Goal: Ask a question: Seek information or help from site administrators or community

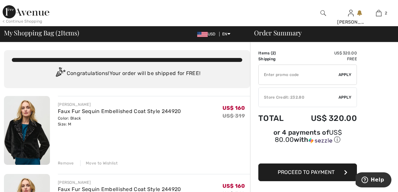
click at [321, 12] on img at bounding box center [323, 13] width 6 height 8
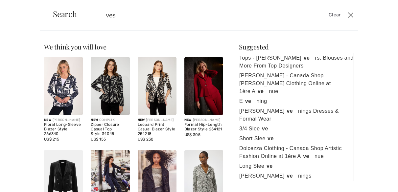
type input "ves"
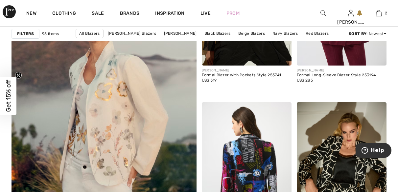
scroll to position [1495, 0]
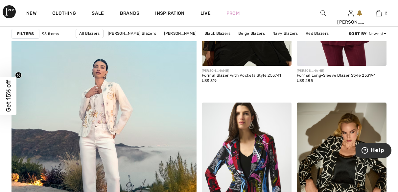
click at [115, 104] on img at bounding box center [104, 97] width 222 height 333
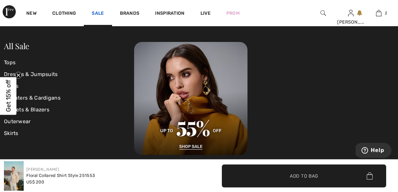
click at [97, 12] on link "Sale" at bounding box center [98, 14] width 12 height 7
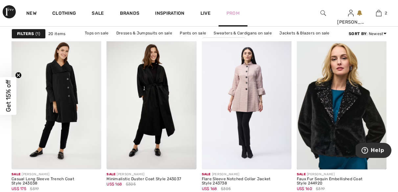
scroll to position [382, 0]
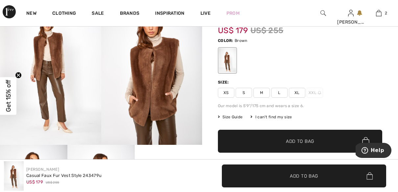
scroll to position [45, 0]
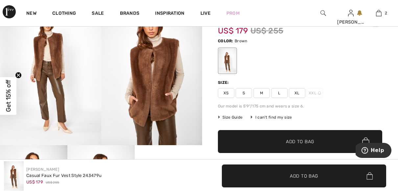
click at [169, 103] on img at bounding box center [151, 69] width 101 height 151
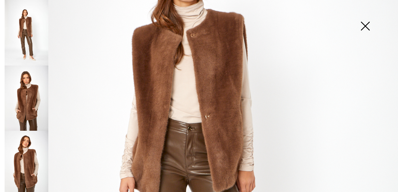
scroll to position [141, 0]
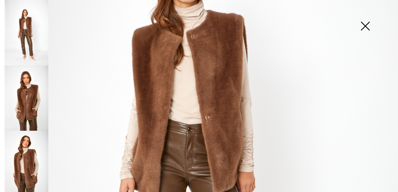
click at [365, 26] on img at bounding box center [364, 27] width 33 height 34
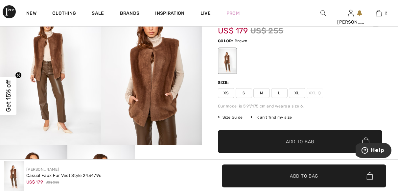
click at [280, 94] on span "L" at bounding box center [279, 93] width 16 height 10
click at [305, 141] on span "Add to Bag" at bounding box center [300, 142] width 28 height 7
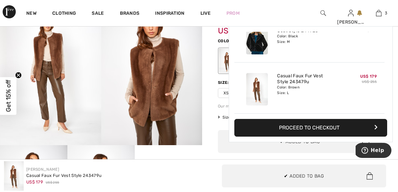
scroll to position [0, 0]
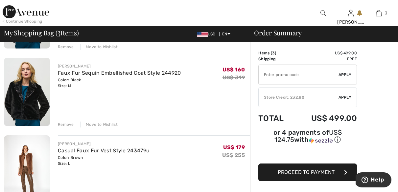
scroll to position [122, 0]
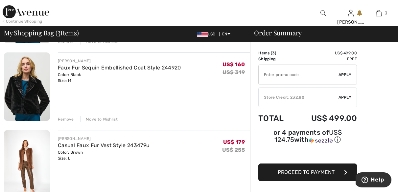
click at [97, 120] on div "Move to Wishlist" at bounding box center [98, 120] width 37 height 6
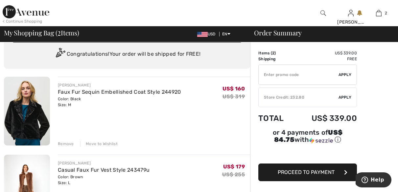
scroll to position [0, 0]
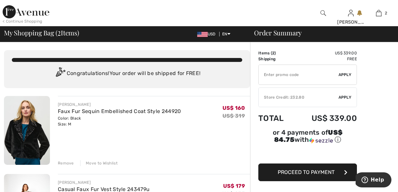
click at [66, 162] on div "Remove" at bounding box center [66, 164] width 16 height 6
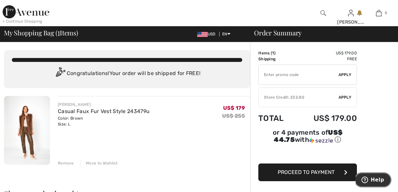
click at [384, 182] on button "Help" at bounding box center [372, 180] width 37 height 15
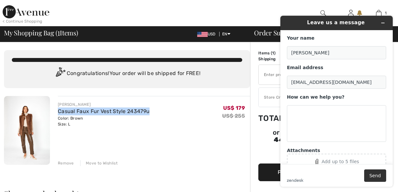
drag, startPoint x: 151, startPoint y: 109, endPoint x: 54, endPoint y: 111, distance: 97.2
click at [54, 111] on div "[PERSON_NAME] Casual Faux Fur Vest Style 243479u Color: Brown Size: L Final Sal…" at bounding box center [150, 131] width 200 height 70
copy link "Casual Faux Fur Vest Style 243479u"
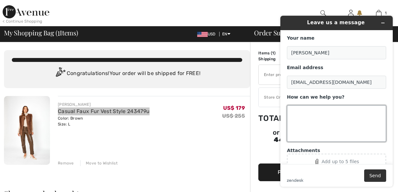
click at [312, 115] on textarea "How can we help you?" at bounding box center [336, 123] width 99 height 37
paste textarea "Casual Faux Fur Vest Style 243479u"
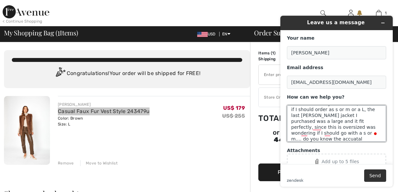
scroll to position [20, 0]
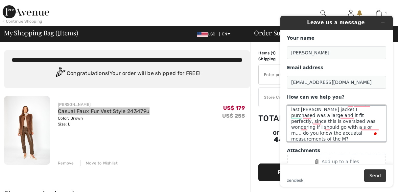
type textarea "Hi there... I am inquiring about Casual Faux Fur Vest Style 243479u, not sure i…"
click at [374, 176] on button "Send" at bounding box center [375, 176] width 22 height 12
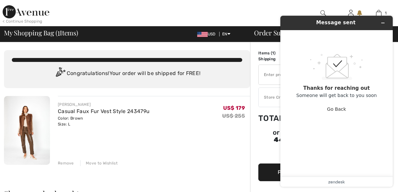
click at [226, 147] on div "[PERSON_NAME] Casual Faux Fur Vest Style 243479u Color: Brown Size: L Final Sal…" at bounding box center [154, 131] width 192 height 70
click at [384, 23] on icon "Minimize widget" at bounding box center [382, 23] width 5 height 5
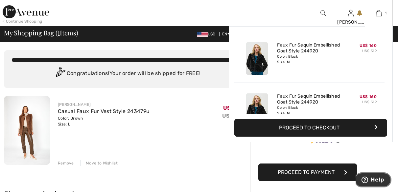
scroll to position [72, 0]
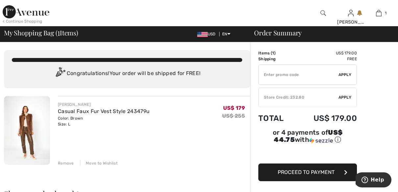
click at [154, 138] on div "[PERSON_NAME] Casual Faux Fur Vest Style 243479u Color: Brown Size: L Final Sal…" at bounding box center [154, 131] width 192 height 70
